Goal: Transaction & Acquisition: Purchase product/service

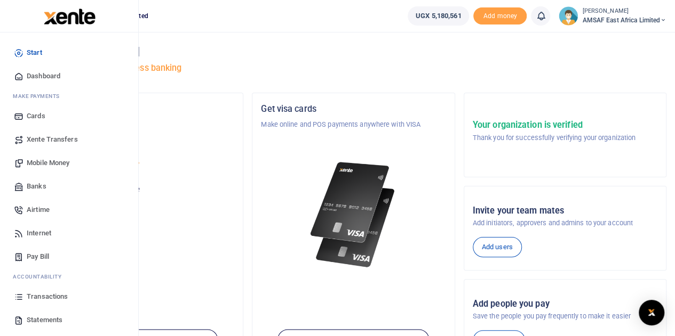
click at [52, 298] on span "Transactions" at bounding box center [47, 297] width 41 height 11
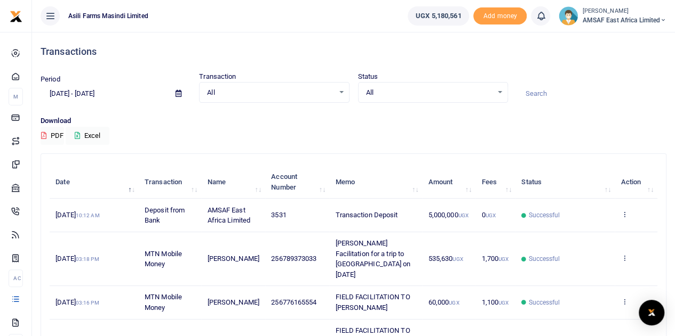
click at [178, 91] on icon at bounding box center [178, 93] width 6 height 7
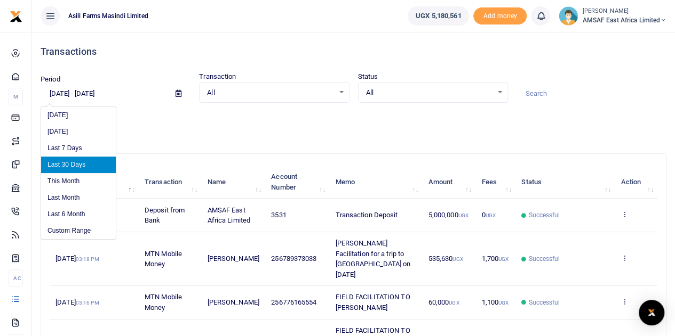
click at [71, 212] on li "Last 6 Month" at bounding box center [78, 214] width 75 height 17
type input "03/10/2025 - 09/10/2025"
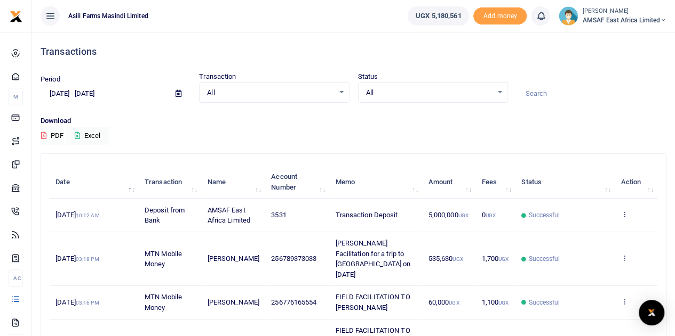
click at [553, 92] on input at bounding box center [591, 94] width 150 height 18
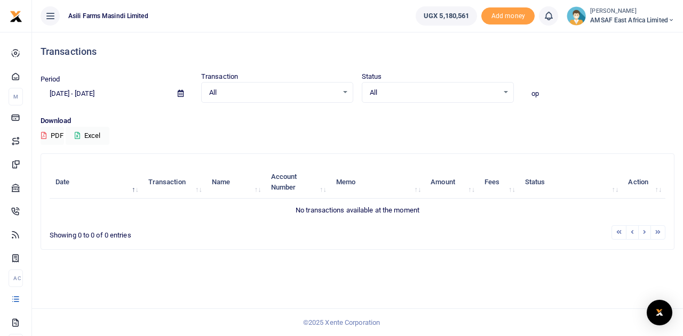
type input "o"
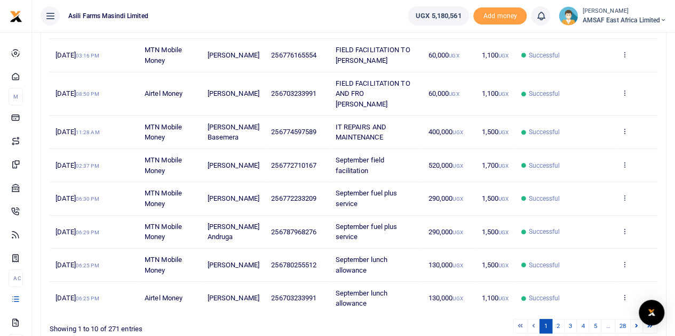
scroll to position [275, 0]
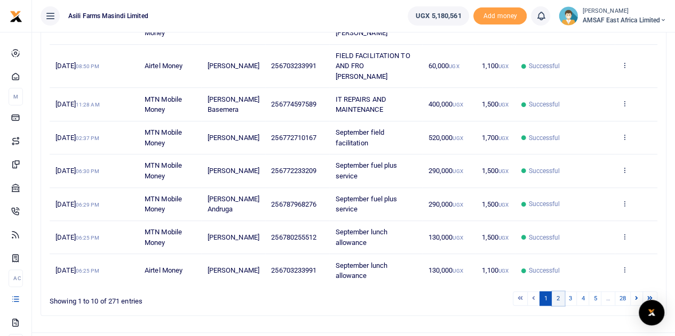
click at [559, 292] on link "2" at bounding box center [557, 299] width 13 height 14
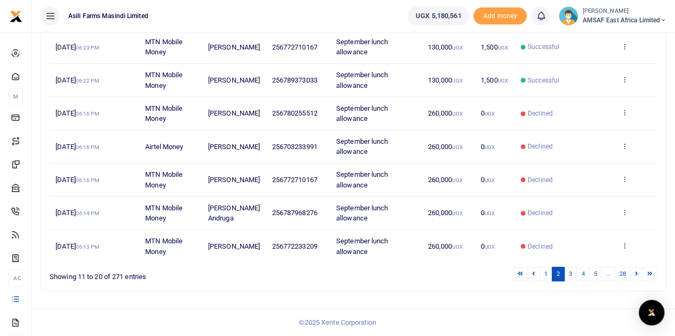
scroll to position [265, 0]
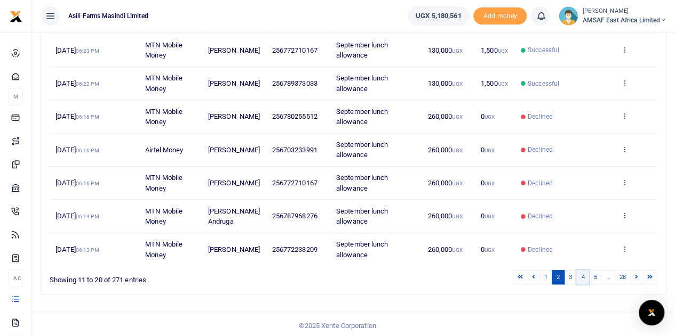
click at [581, 276] on link "4" at bounding box center [582, 277] width 13 height 14
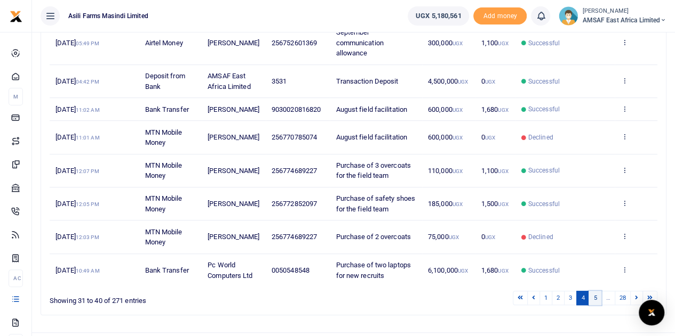
click at [599, 296] on link "5" at bounding box center [594, 298] width 13 height 14
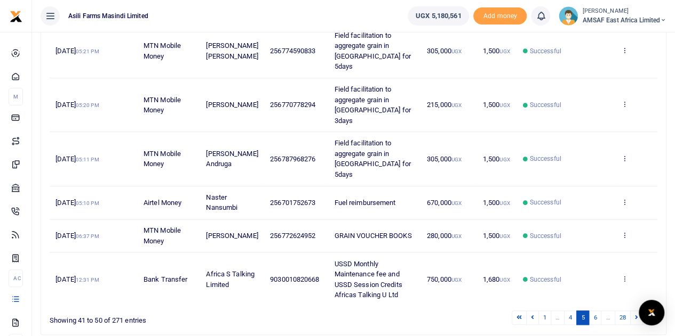
scroll to position [348, 0]
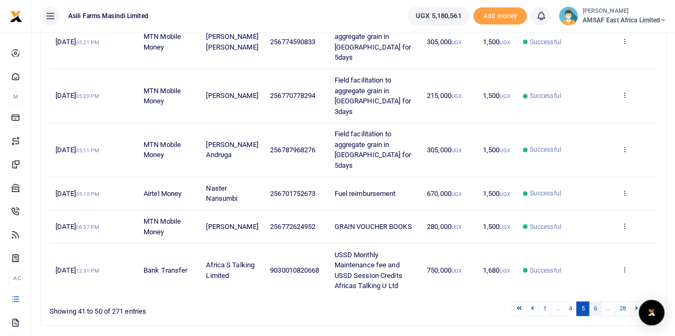
click at [598, 302] on link "6" at bounding box center [594, 309] width 13 height 14
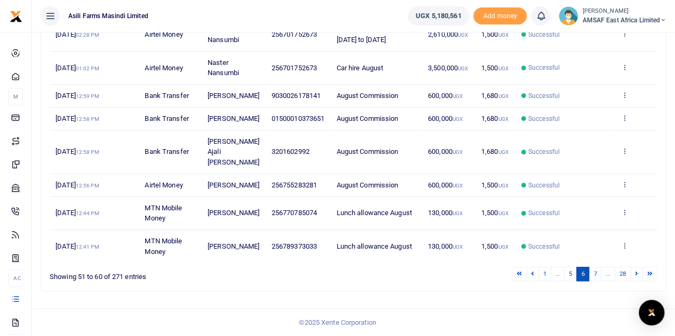
scroll to position [265, 0]
click at [597, 278] on link "7" at bounding box center [594, 274] width 13 height 14
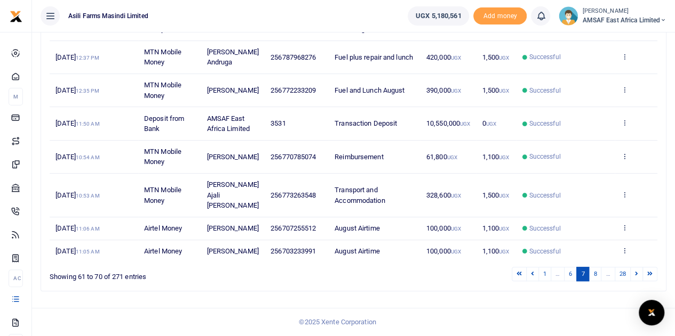
scroll to position [244, 0]
click at [537, 275] on link at bounding box center [532, 274] width 13 height 14
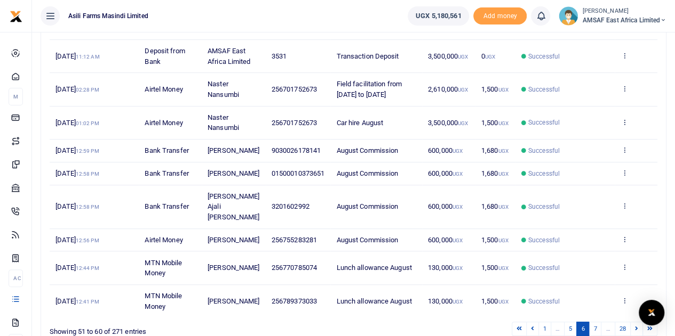
scroll to position [191, 0]
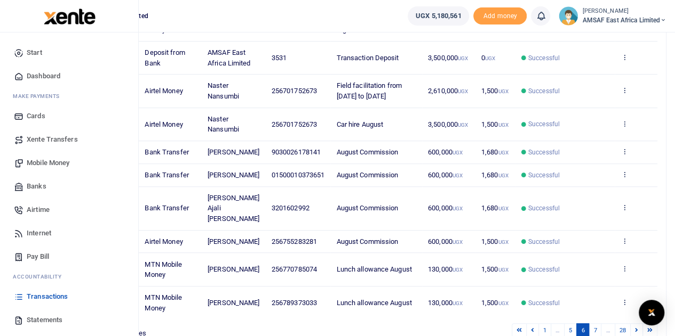
click at [38, 163] on span "Mobile Money" at bounding box center [48, 163] width 43 height 11
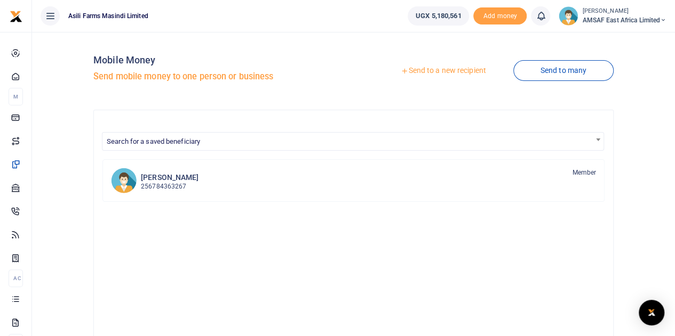
click at [422, 72] on link "Send to a new recipient" at bounding box center [442, 70] width 139 height 19
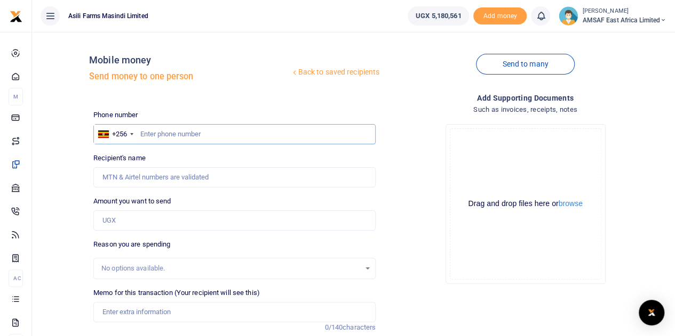
click at [211, 137] on input "text" at bounding box center [234, 134] width 282 height 20
type input "755283281"
click at [213, 187] on input "Recipient's name" at bounding box center [234, 177] width 282 height 20
click at [149, 216] on input "Amount you want to send" at bounding box center [234, 221] width 282 height 20
type input "5,000"
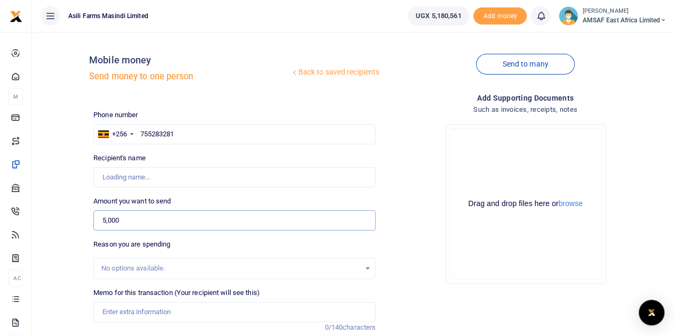
type input "Wycliffe Opio"
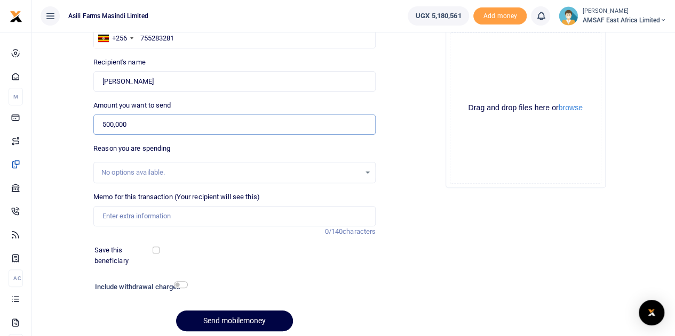
scroll to position [107, 0]
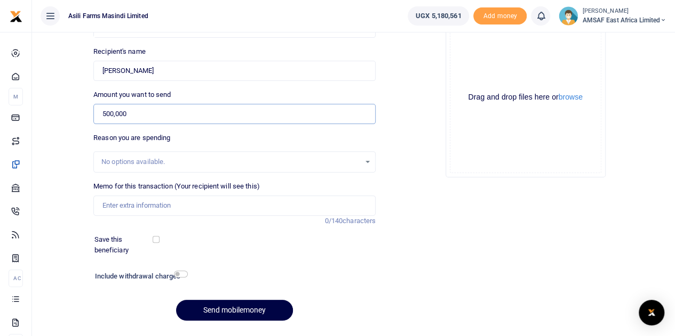
type input "500,000"
click at [160, 208] on input "Memo for this transaction (Your recipient will see this)" at bounding box center [234, 206] width 282 height 20
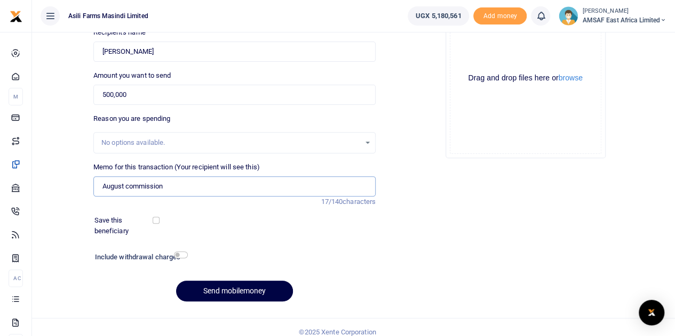
scroll to position [134, 0]
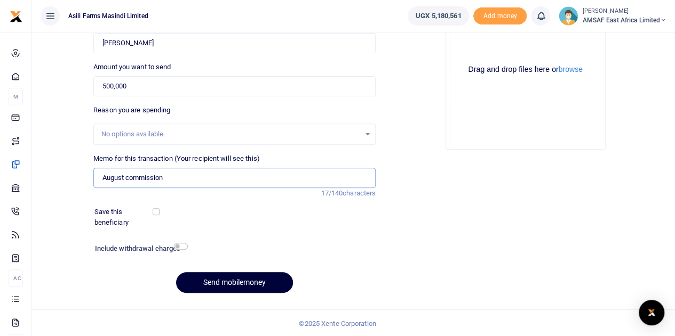
type input "August commission"
click at [227, 284] on button "Send mobilemoney" at bounding box center [234, 282] width 117 height 21
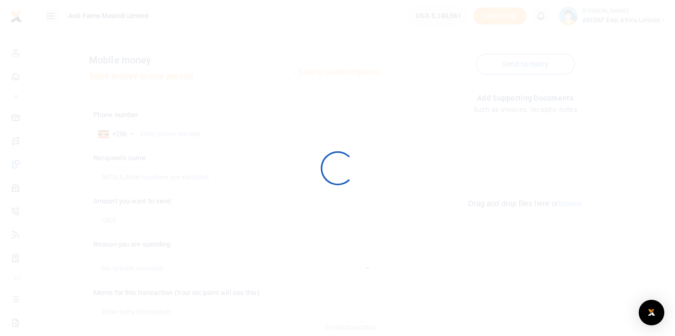
scroll to position [134, 0]
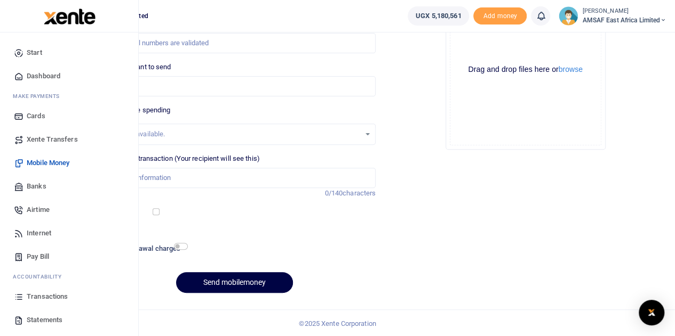
click at [29, 184] on span "Banks" at bounding box center [37, 186] width 20 height 11
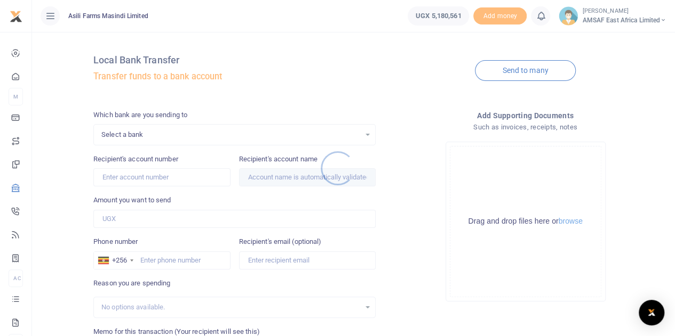
click at [167, 134] on div at bounding box center [337, 168] width 675 height 336
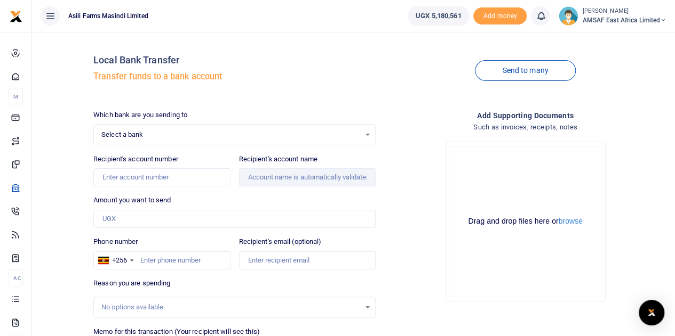
click at [167, 138] on span "Select a bank" at bounding box center [230, 135] width 259 height 11
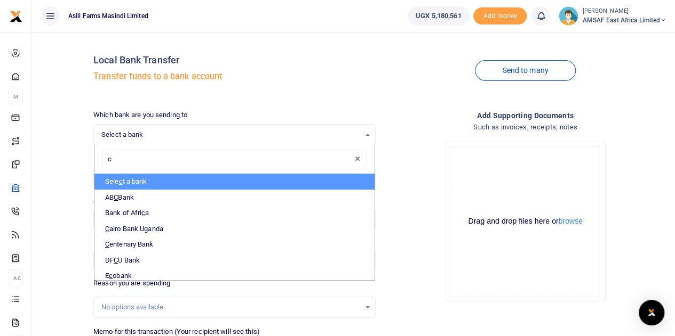
type input "ce"
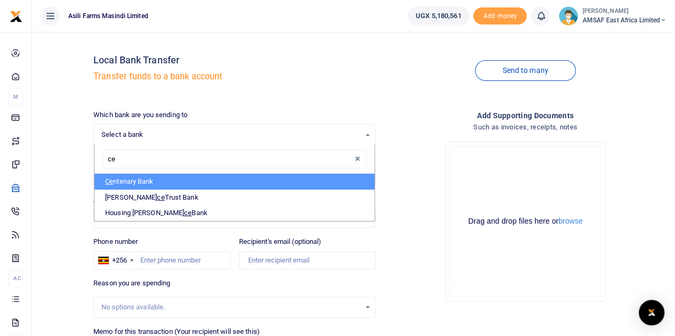
click at [140, 183] on li "Ce ntenary Bank" at bounding box center [234, 182] width 280 height 16
select select "CENT"
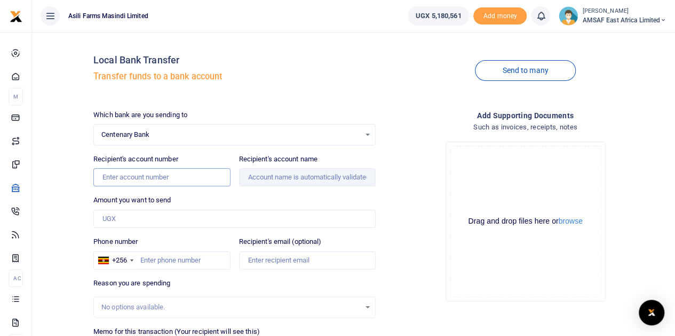
click at [146, 177] on input "Recipient's account number" at bounding box center [161, 177] width 137 height 18
type input "3201602992"
click at [155, 215] on input "Amount you want to send" at bounding box center [234, 219] width 282 height 18
type input "600,000"
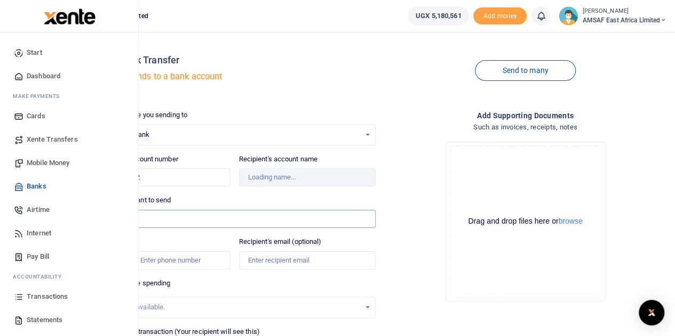
type input "Moses Ajali Okello"
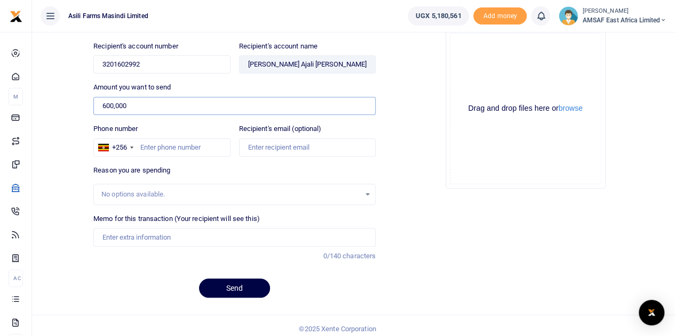
scroll to position [117, 0]
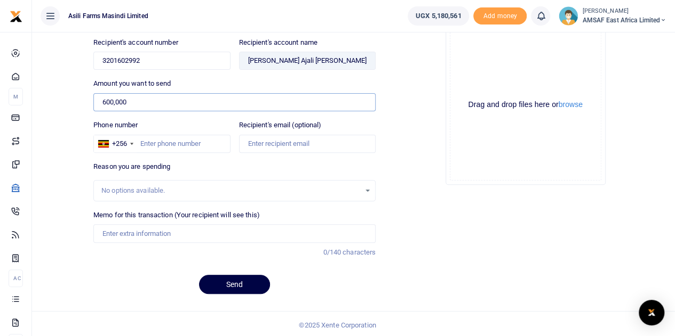
type input "600,000"
click at [156, 228] on input "Memo for this transaction (Your recipient will see this)" at bounding box center [234, 233] width 282 height 18
type input "August commission"
click at [225, 279] on button "Send" at bounding box center [234, 284] width 71 height 19
type input "700000000"
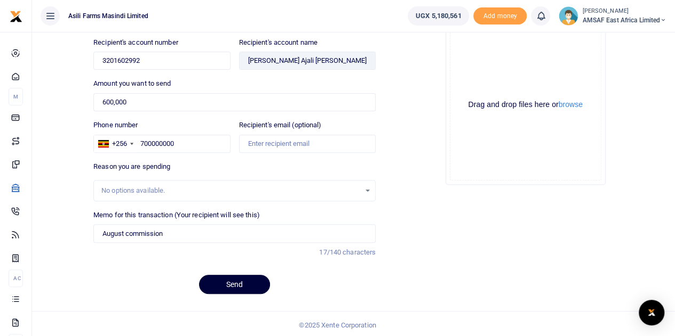
click at [238, 282] on button "Send" at bounding box center [234, 284] width 71 height 19
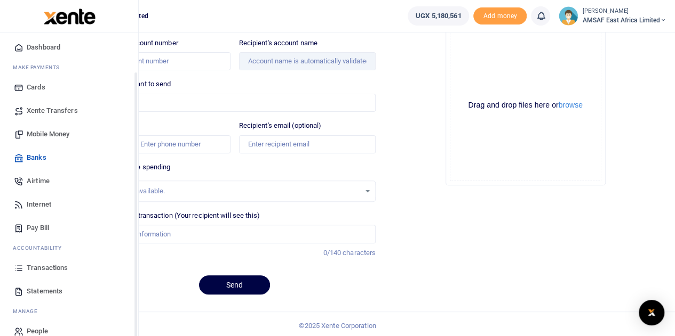
scroll to position [44, 0]
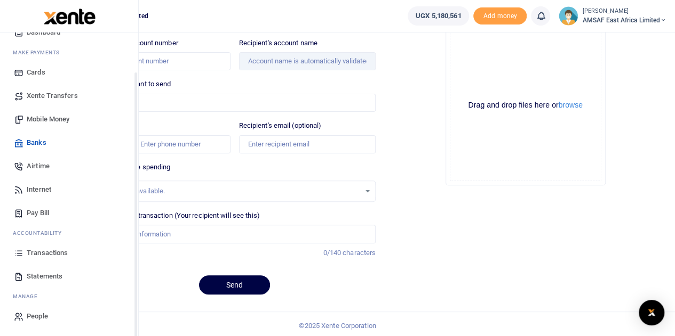
click at [57, 254] on span "Transactions" at bounding box center [47, 253] width 41 height 11
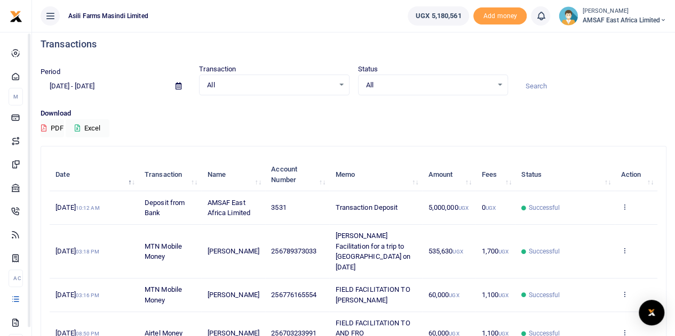
scroll to position [275, 0]
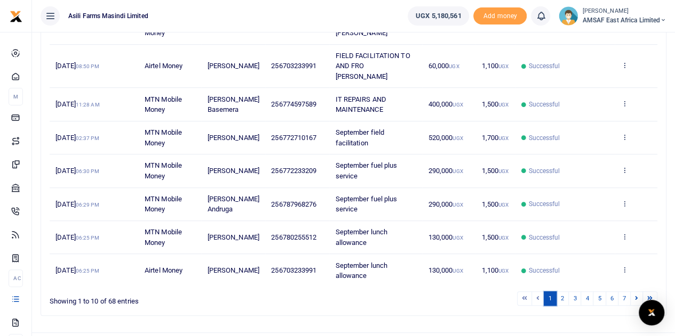
click at [549, 292] on link "1" at bounding box center [549, 299] width 13 height 14
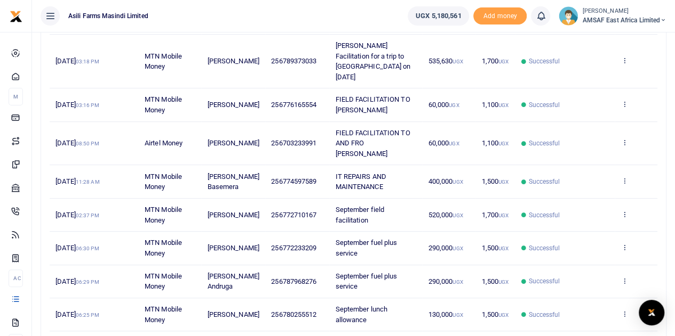
scroll to position [115, 0]
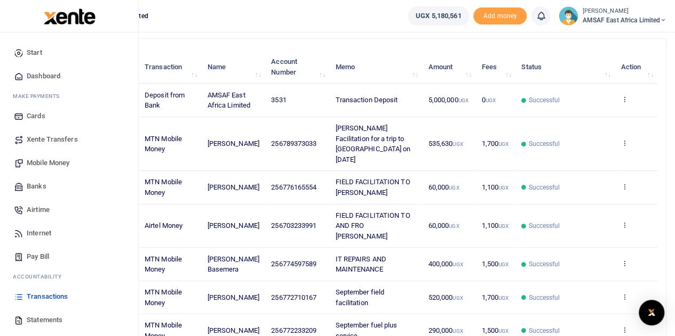
click at [51, 297] on span "Transactions" at bounding box center [47, 297] width 41 height 11
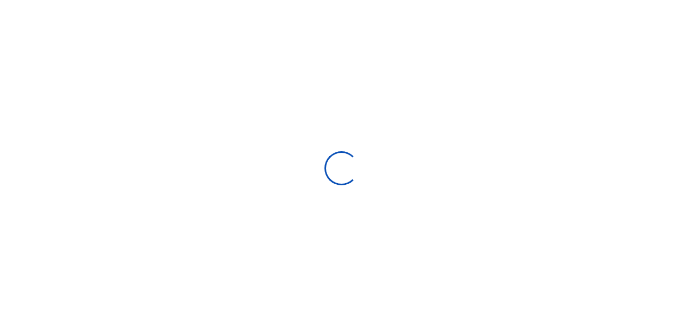
select select
type input "[DATE] - [DATE]"
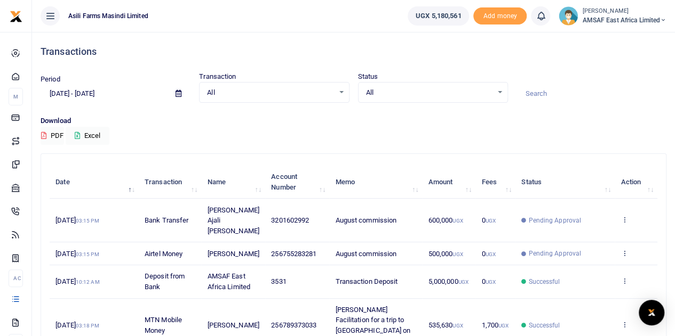
click at [279, 250] on span "256755283281" at bounding box center [293, 254] width 45 height 8
copy span "256755283281"
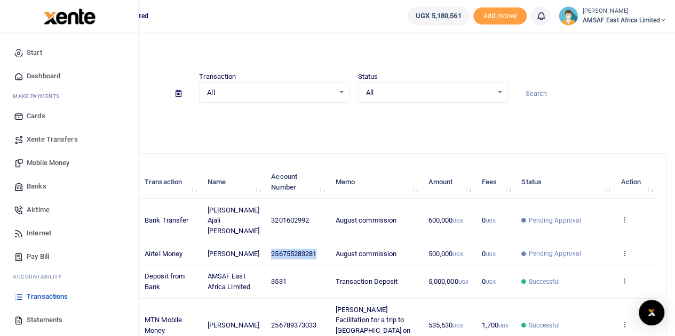
click at [30, 162] on span "Mobile Money" at bounding box center [48, 163] width 43 height 11
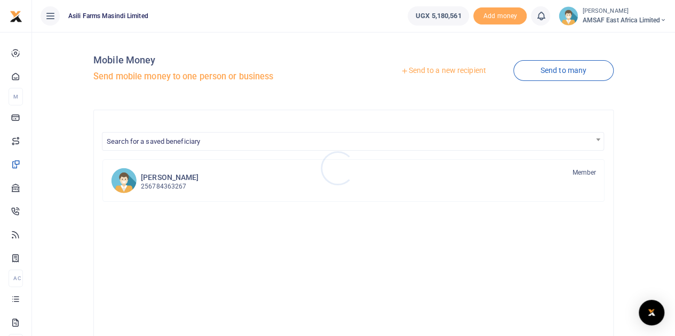
click at [423, 70] on div at bounding box center [337, 168] width 675 height 336
click at [422, 72] on link "Send to a new recipient" at bounding box center [442, 70] width 139 height 19
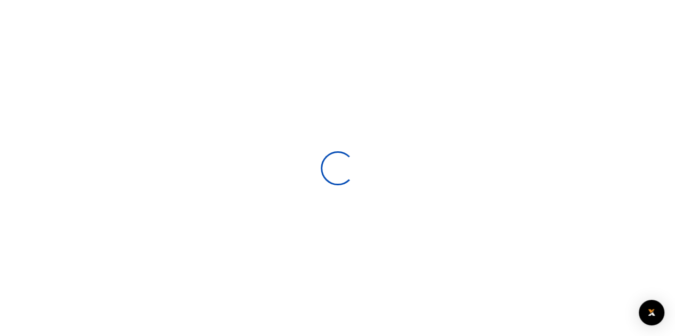
select select
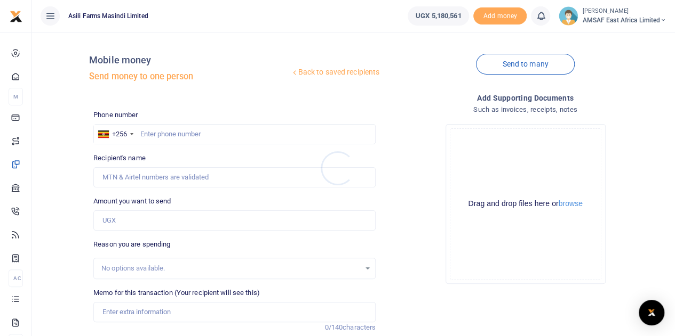
click at [183, 132] on div at bounding box center [337, 168] width 675 height 336
click at [173, 134] on input "text" at bounding box center [234, 134] width 282 height 20
paste input "256755283281"
type input "256755283281"
click at [118, 226] on input "Amount you want to send" at bounding box center [234, 221] width 282 height 20
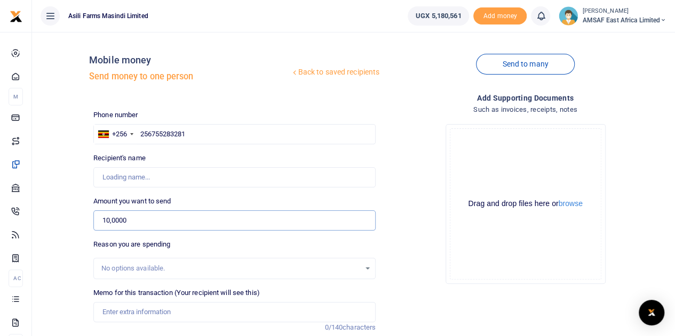
type input "100,000"
type input "Wycliffe Opio"
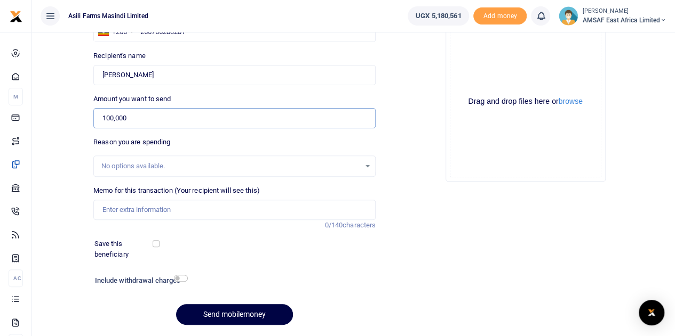
scroll to position [107, 0]
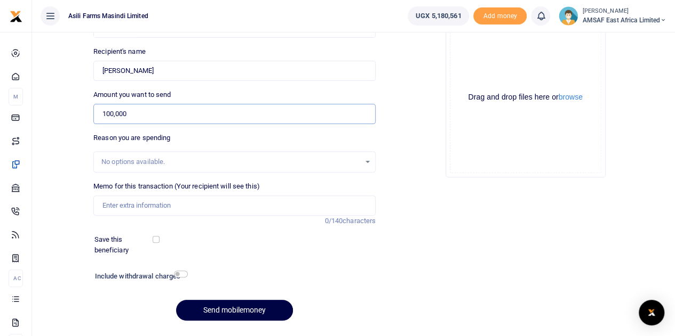
type input "100,000"
click at [153, 203] on input "Memo for this transaction (Your recipient will see this)" at bounding box center [234, 206] width 282 height 20
type input "August commission"
click at [219, 307] on button "Send mobilemoney" at bounding box center [234, 310] width 117 height 21
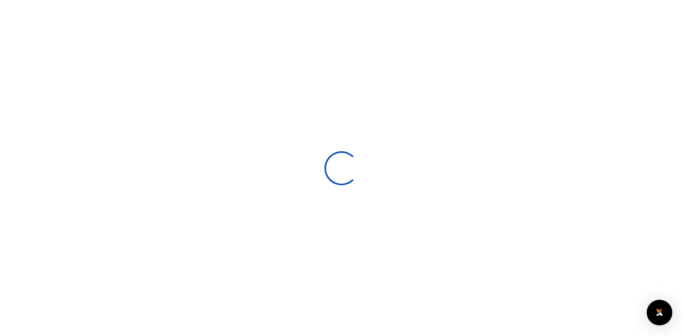
select select
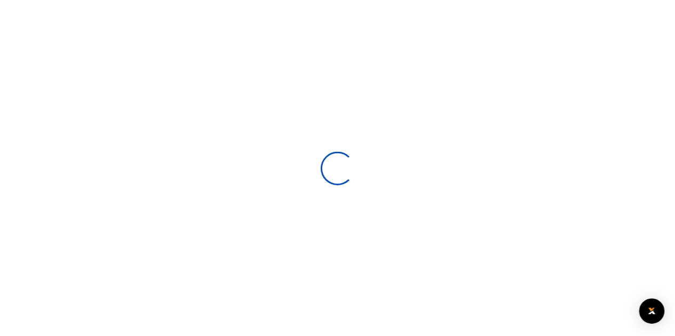
scroll to position [107, 0]
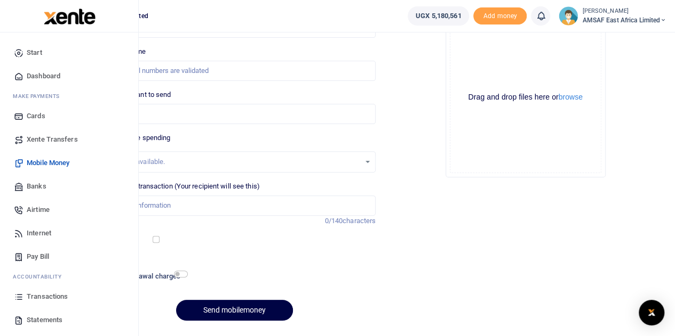
click at [42, 184] on span "Banks" at bounding box center [37, 186] width 20 height 11
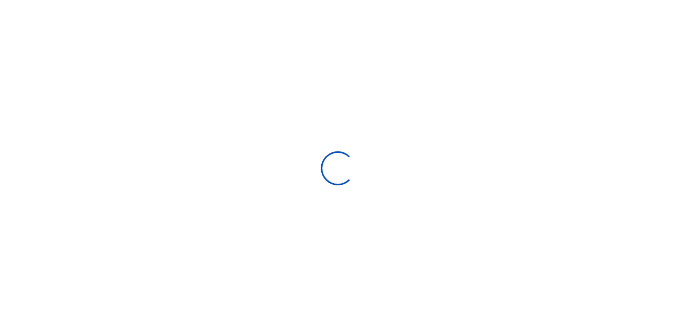
select select
select select "Loading bundles"
select select
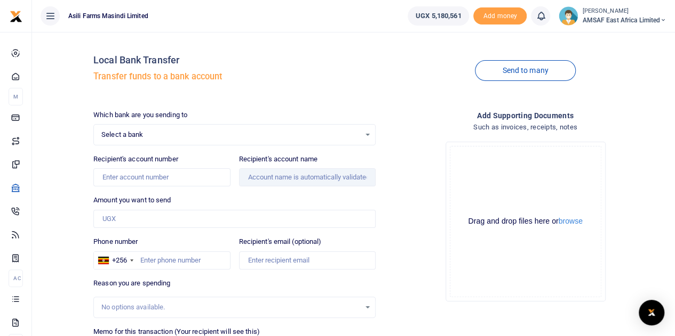
click at [181, 135] on span "Select a bank" at bounding box center [230, 135] width 259 height 11
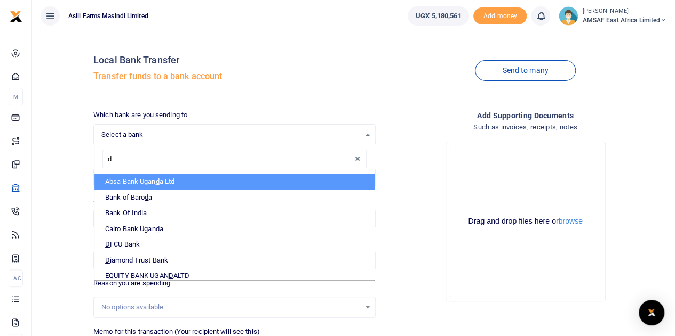
type input "df"
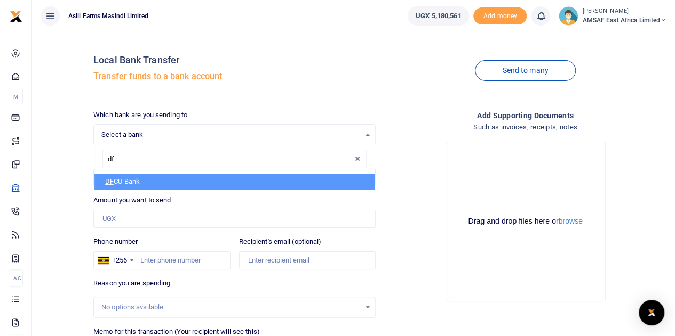
click at [142, 183] on li "DF CU Bank" at bounding box center [234, 182] width 280 height 16
select select "DFCU"
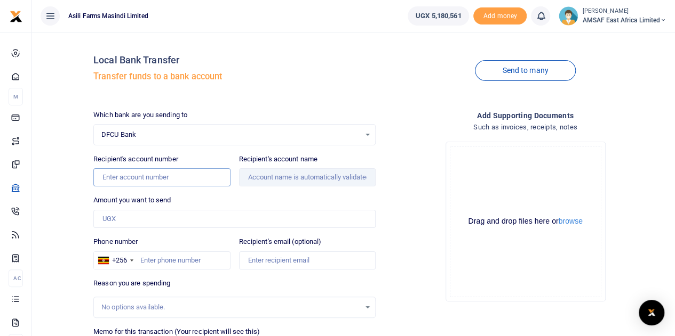
click at [177, 175] on input "Recipient's account number" at bounding box center [161, 177] width 137 height 18
type input "01500010373651"
click at [189, 213] on input "Amount you want to send" at bounding box center [234, 219] width 282 height 18
type input "Mawanda Charles Kikutteobudde"
type input "500,000"
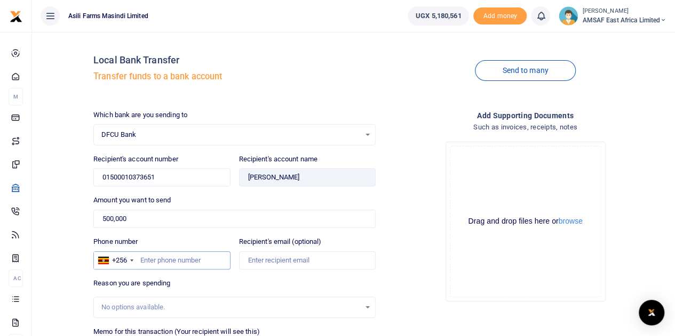
click at [188, 261] on input "Phone number" at bounding box center [161, 261] width 137 height 18
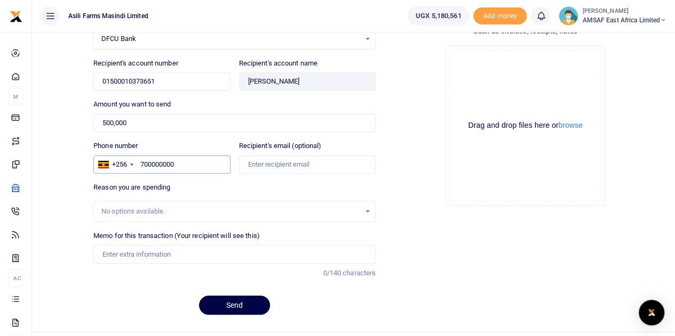
scroll to position [117, 0]
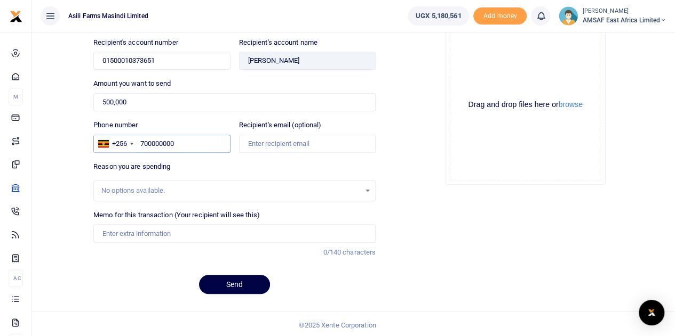
type input "700000000"
click at [203, 186] on div "No options available." at bounding box center [230, 191] width 259 height 11
click at [183, 229] on input "Memo for this transaction (Your recipient will see this)" at bounding box center [234, 233] width 282 height 18
type input "August commission"
click at [233, 282] on button "Send" at bounding box center [234, 284] width 71 height 19
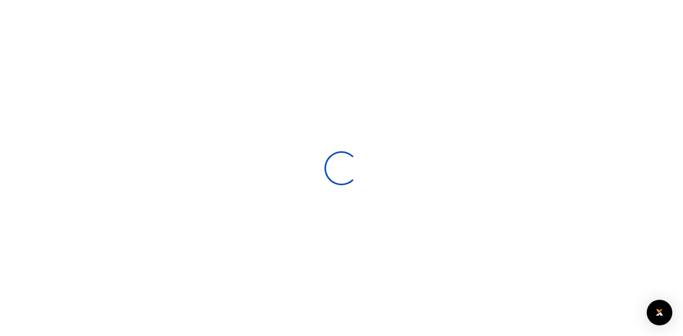
select select
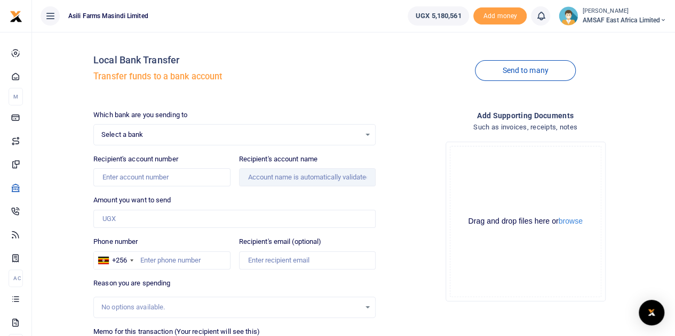
click at [168, 135] on span "Select a bank" at bounding box center [230, 135] width 259 height 11
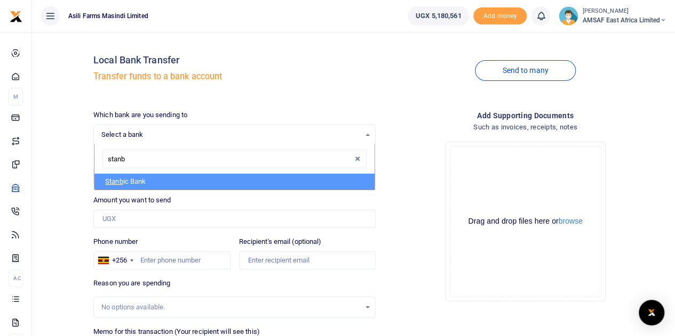
type input "stanbi"
click at [177, 179] on li "Stanbi c Bank" at bounding box center [234, 182] width 280 height 16
select select "STANBIC"
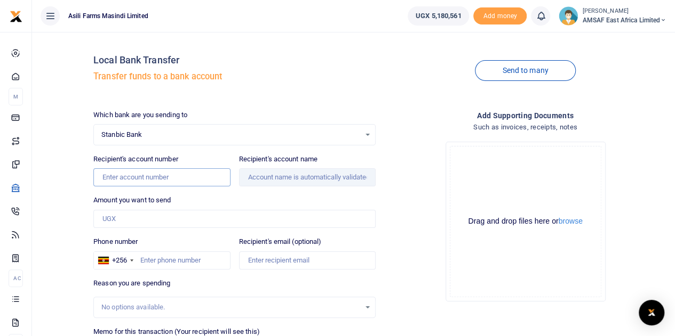
click at [178, 179] on input "Recipient's account number" at bounding box center [161, 177] width 137 height 18
type input "9030026178141"
click at [167, 224] on input "Amount you want to send" at bounding box center [234, 219] width 282 height 18
type input "600,000"
click at [178, 261] on input "Phone number" at bounding box center [161, 261] width 137 height 18
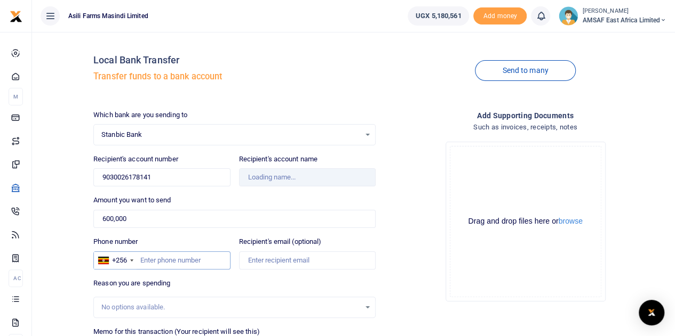
type input "Mirriam Amongi"
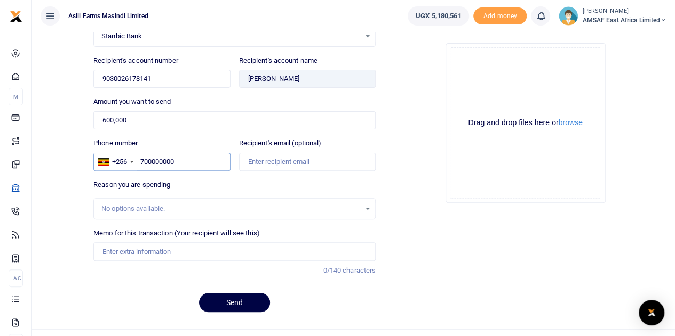
scroll to position [107, 0]
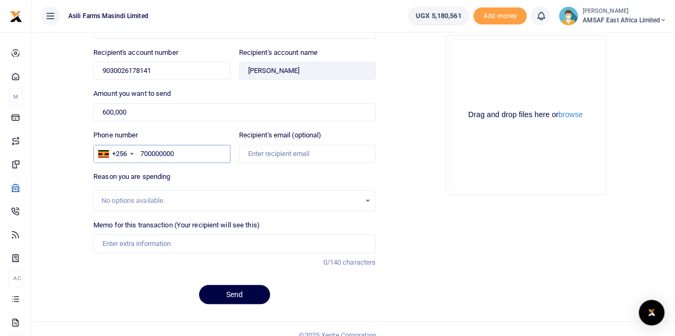
type input "700000000"
click at [170, 242] on input "Memo for this transaction (Your recipient will see this)" at bounding box center [234, 244] width 282 height 18
type input "August commission"
click at [227, 293] on button "Send" at bounding box center [234, 294] width 71 height 19
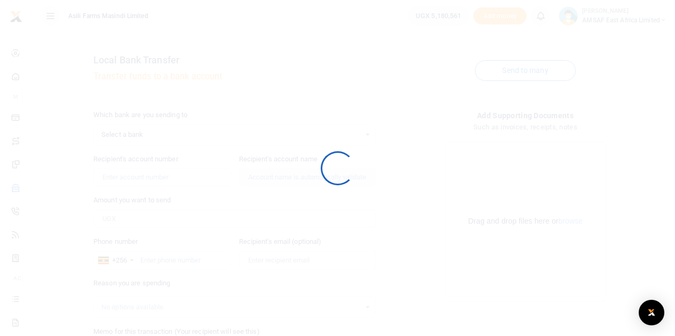
scroll to position [107, 0]
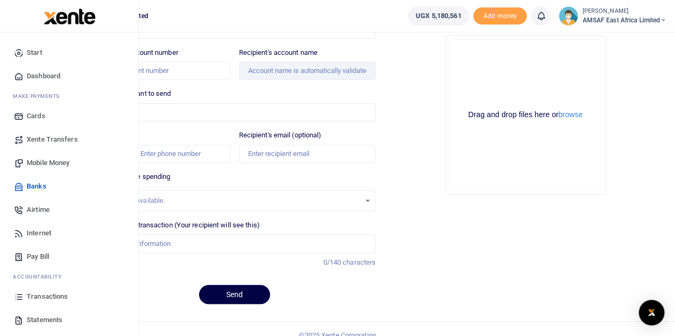
click at [53, 298] on span "Transactions" at bounding box center [47, 297] width 41 height 11
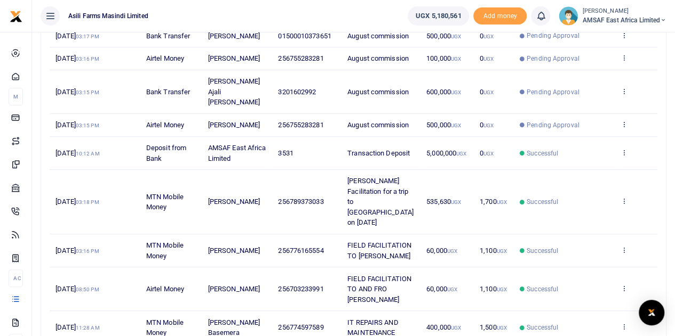
scroll to position [244, 0]
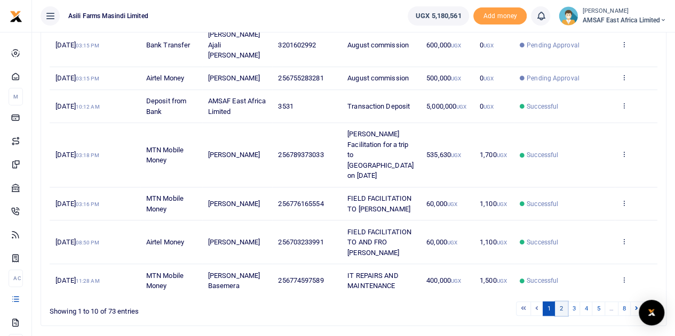
click at [563, 302] on link "2" at bounding box center [561, 309] width 13 height 14
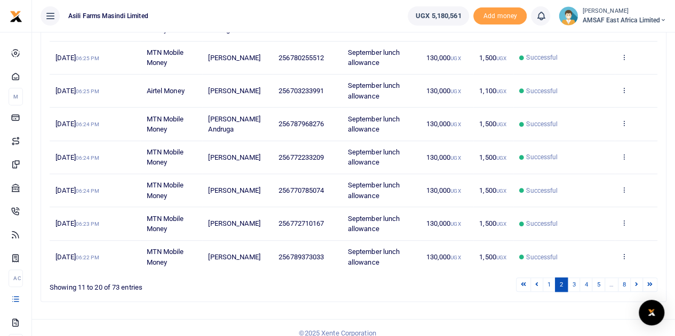
scroll to position [265, 0]
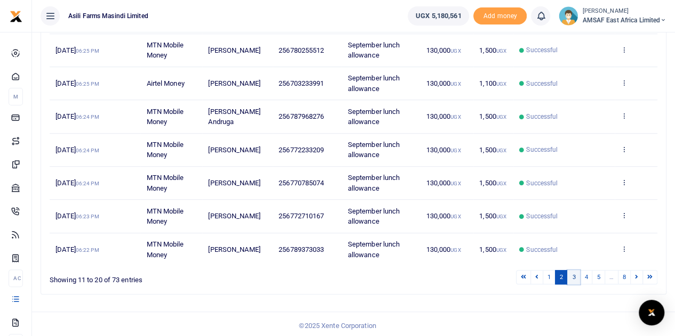
click at [579, 277] on link "3" at bounding box center [573, 277] width 13 height 14
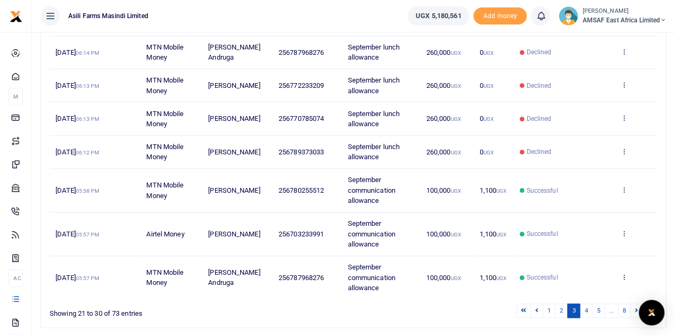
scroll to position [296, 0]
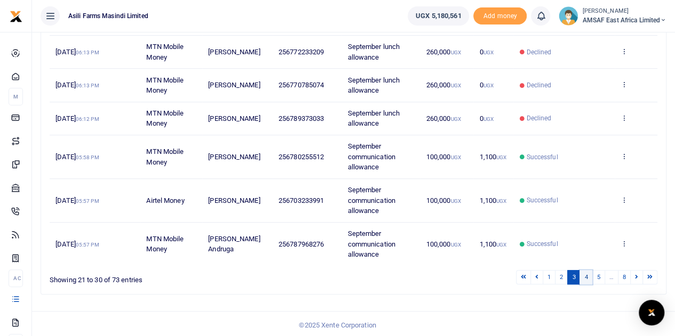
click at [590, 275] on link "4" at bounding box center [585, 277] width 13 height 14
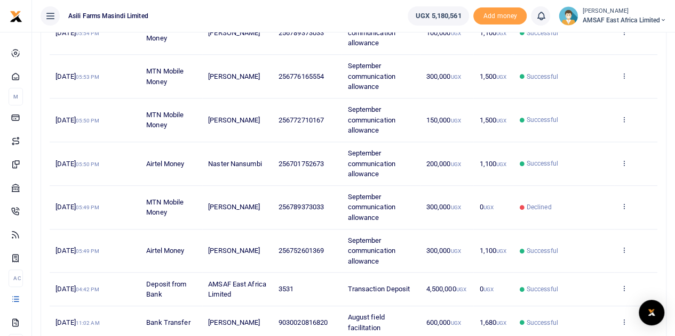
scroll to position [348, 0]
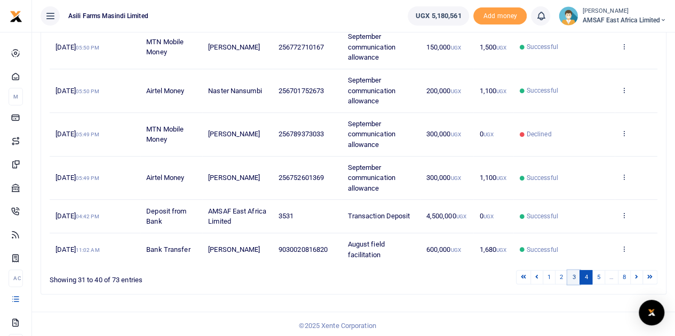
click at [574, 278] on link "3" at bounding box center [573, 277] width 13 height 14
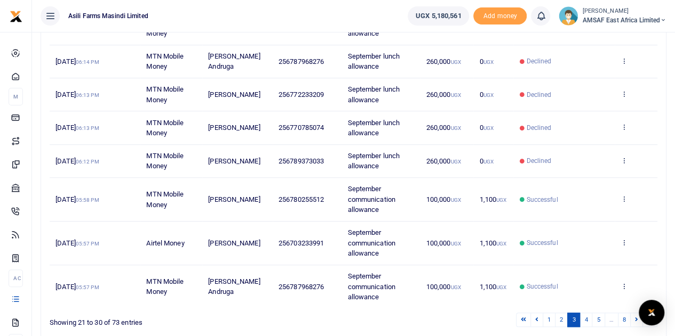
scroll to position [296, 0]
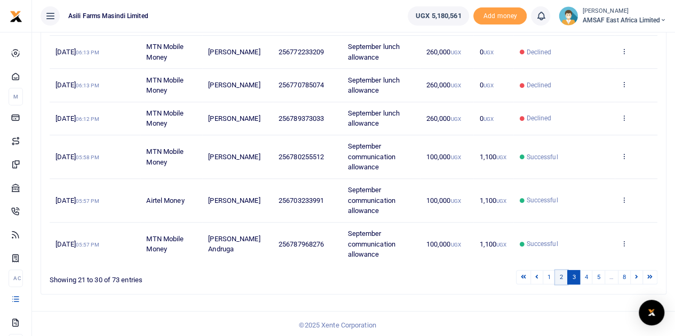
click at [566, 276] on link "2" at bounding box center [561, 277] width 13 height 14
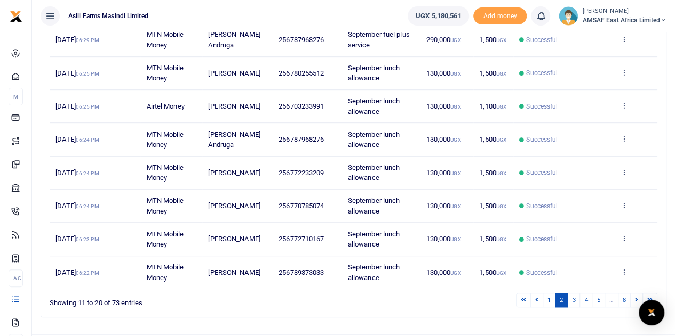
scroll to position [265, 0]
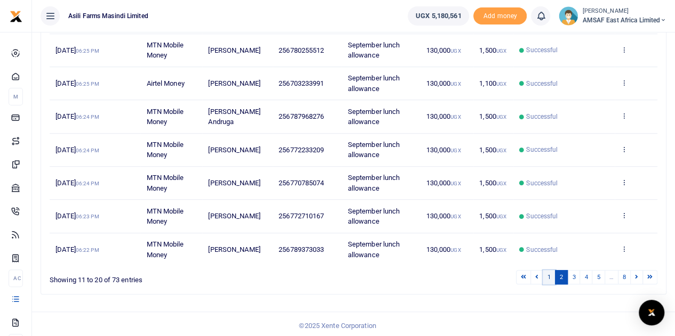
click at [550, 277] on link "1" at bounding box center [548, 277] width 13 height 14
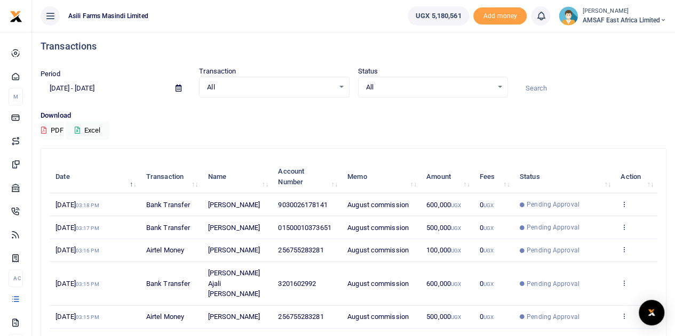
scroll to position [0, 0]
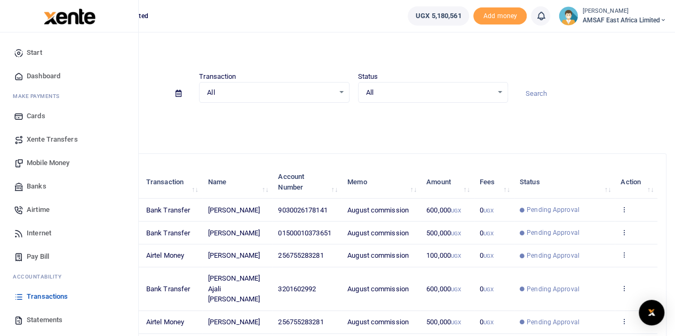
click at [45, 160] on span "Mobile Money" at bounding box center [48, 163] width 43 height 11
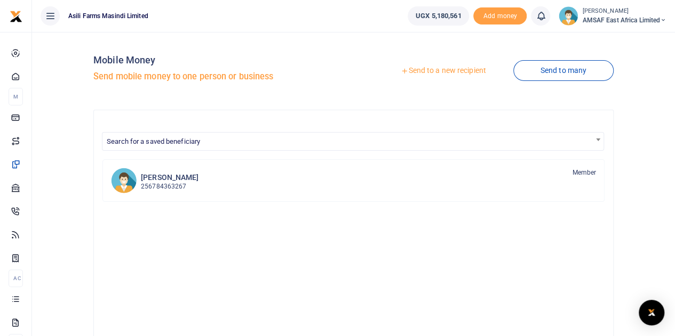
click at [433, 70] on link "Send to a new recipient" at bounding box center [442, 70] width 139 height 19
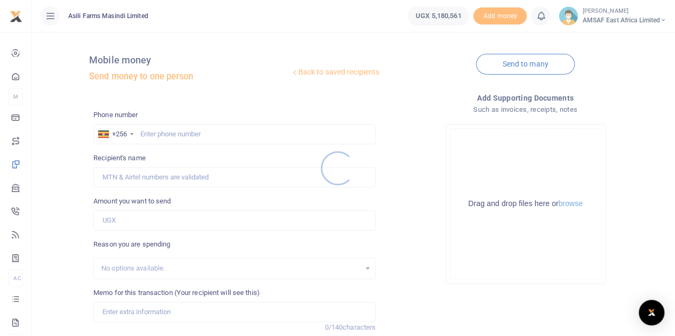
click at [180, 132] on div at bounding box center [337, 168] width 675 height 336
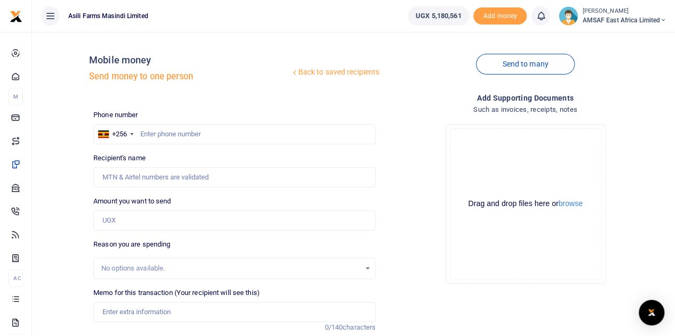
click at [180, 132] on div at bounding box center [337, 168] width 675 height 336
click at [180, 132] on input "text" at bounding box center [234, 134] width 282 height 20
type input "701752673"
type input "Naster Nansumbi"
type input "701752673"
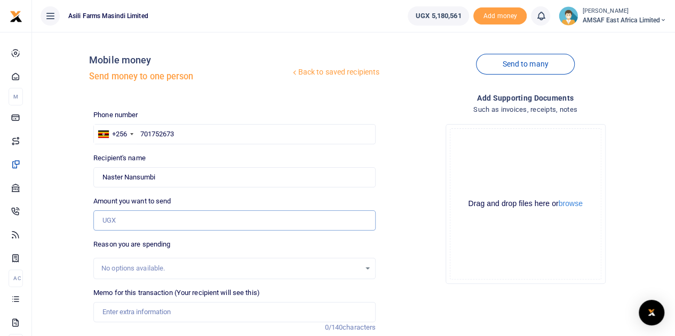
click at [127, 220] on input "Amount you want to send" at bounding box center [234, 221] width 282 height 20
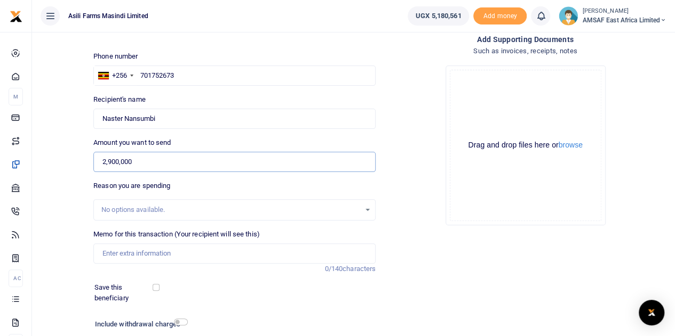
scroll to position [107, 0]
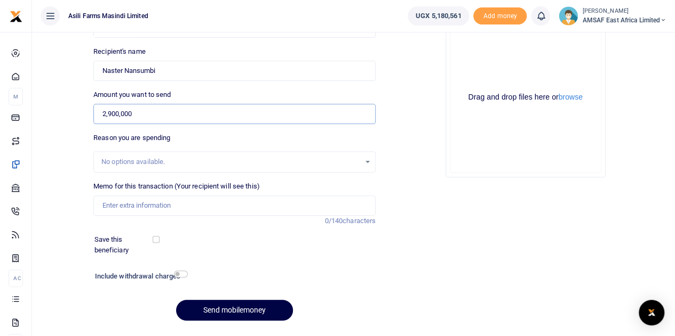
type input "2,900,000"
click at [167, 207] on input "Memo for this transaction (Your recipient will see this)" at bounding box center [234, 206] width 282 height 20
type input "Robert field facilitation from 7th to 27th Sept"
click at [212, 306] on button "Send mobilemoney" at bounding box center [234, 310] width 117 height 21
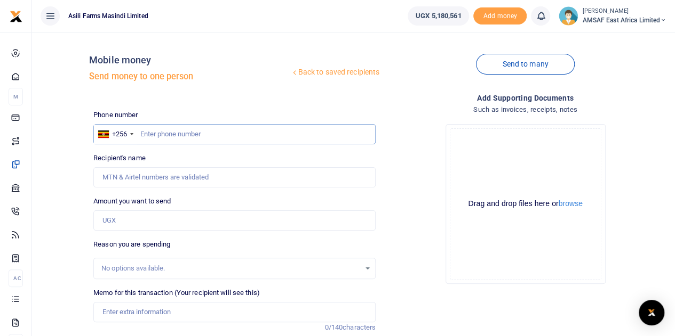
click at [190, 131] on input "text" at bounding box center [234, 134] width 282 height 20
